Goal: Task Accomplishment & Management: Use online tool/utility

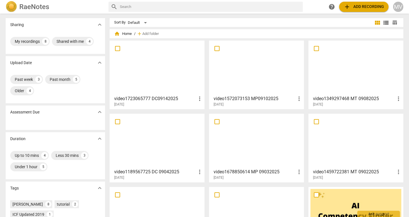
click at [166, 76] on div at bounding box center [157, 68] width 91 height 50
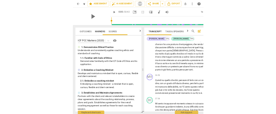
scroll to position [1811, 0]
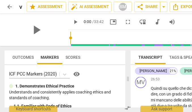
click at [185, 30] on span "difficile" at bounding box center [179, 28] width 12 height 5
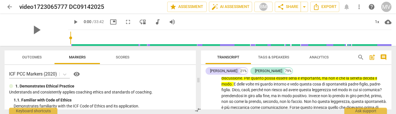
scroll to position [1401, 0]
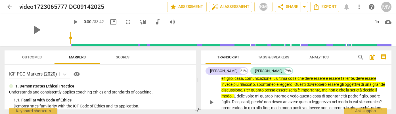
click at [354, 80] on span "taliente" at bounding box center [347, 78] width 13 height 5
click at [360, 86] on span "oggettivi" at bounding box center [353, 84] width 16 height 5
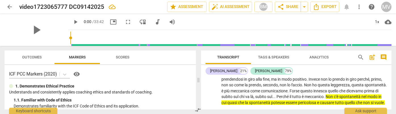
click at [250, 75] on span "caoli" at bounding box center [245, 73] width 8 height 5
click at [244, 81] on span "prendendosi" at bounding box center [232, 79] width 23 height 5
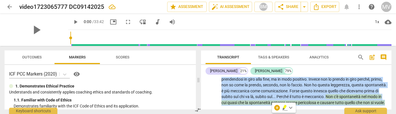
click at [244, 81] on span "prendendosi" at bounding box center [232, 79] width 23 height 5
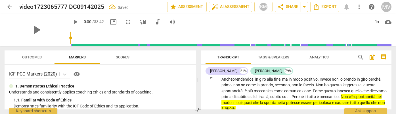
click at [273, 87] on span "prendo" at bounding box center [267, 84] width 12 height 5
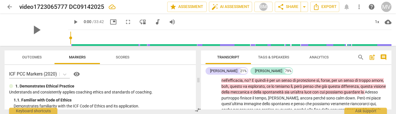
scroll to position [1504, 0]
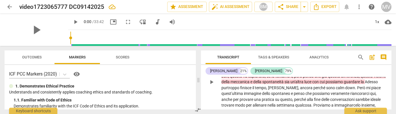
click at [361, 84] on span "la" at bounding box center [363, 81] width 4 height 5
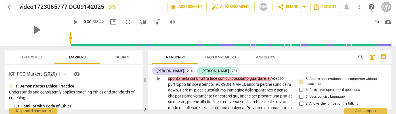
scroll to position [1841, 0]
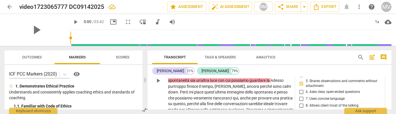
click at [189, 101] on p "Abbiamo scoperto una cosa secondo me molto molto profonda di questa differenza …" at bounding box center [231, 80] width 126 height 87
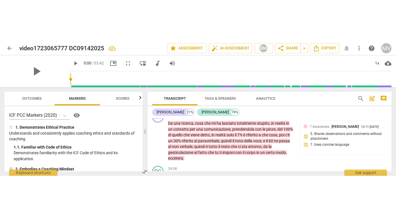
scroll to position [1271, 0]
